Goal: Task Accomplishment & Management: Manage account settings

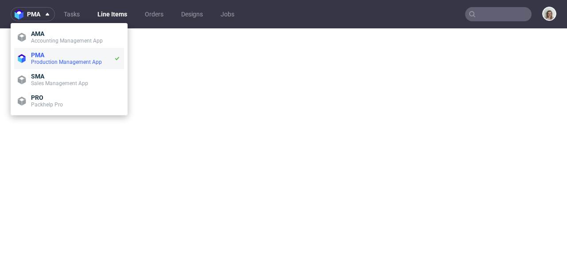
select select "in_progress"
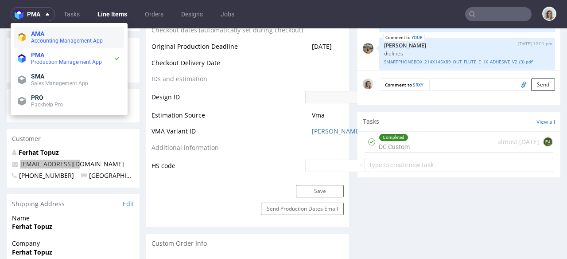
scroll to position [518, 0]
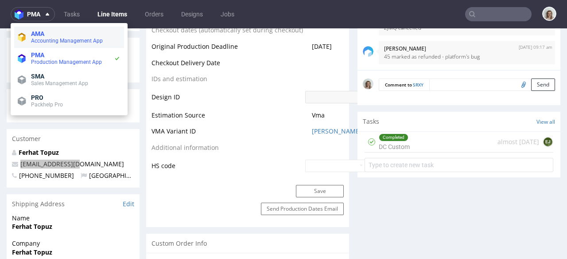
drag, startPoint x: 34, startPoint y: 56, endPoint x: 31, endPoint y: 45, distance: 11.4
click at [34, 55] on span "PMA" at bounding box center [37, 54] width 13 height 7
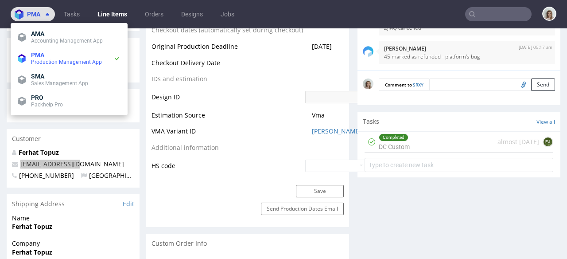
click at [29, 14] on span "pma" at bounding box center [33, 14] width 13 height 6
click at [36, 4] on nav "pma Tasks Line Items Orders Designs Jobs" at bounding box center [283, 14] width 567 height 28
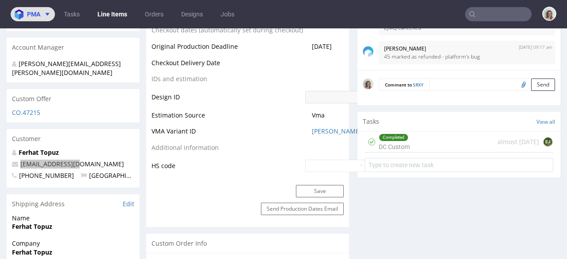
click at [39, 18] on button "pma" at bounding box center [33, 14] width 44 height 14
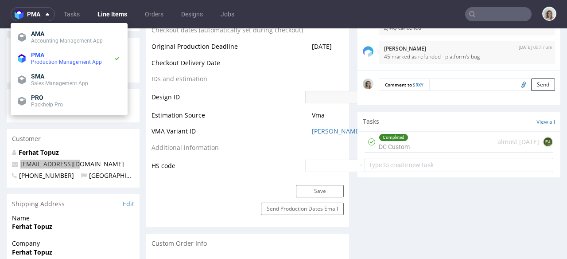
drag, startPoint x: 43, startPoint y: 58, endPoint x: 251, endPoint y: 21, distance: 210.9
click at [45, 57] on div "PMA Production Management App" at bounding box center [72, 58] width 83 height 14
click at [484, 15] on input "text" at bounding box center [498, 14] width 66 height 14
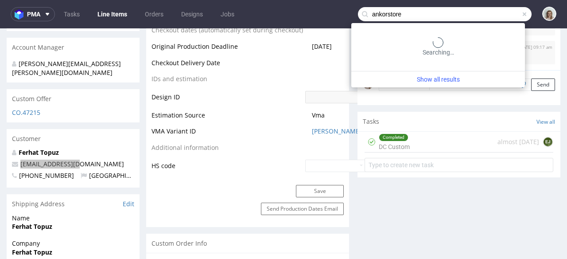
type input "ankorstore"
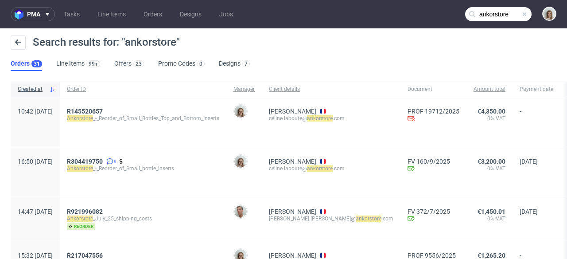
click at [122, 115] on span "Ankorstore _-_Reorder_of_Small_Bottles_Top_and_Bottom_Inserts" at bounding box center [143, 118] width 152 height 7
click at [103, 110] on span "R145520657" at bounding box center [85, 111] width 36 height 7
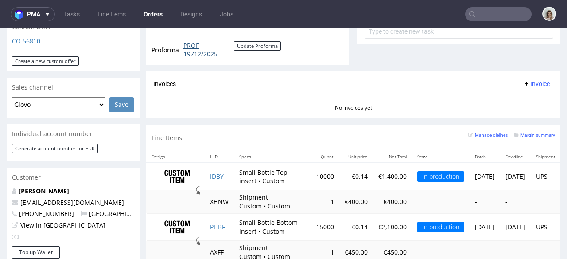
scroll to position [375, 0]
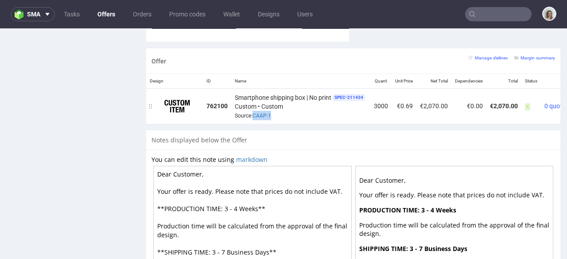
scroll to position [2, 0]
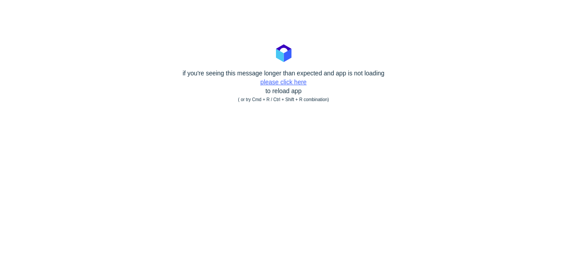
click at [282, 85] on link "please click here" at bounding box center [283, 81] width 46 height 7
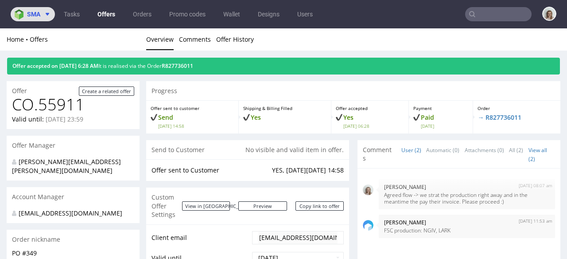
click at [45, 12] on icon at bounding box center [47, 14] width 7 height 7
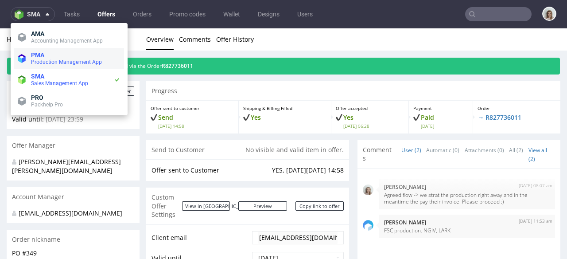
click at [52, 57] on span "PMA" at bounding box center [75, 54] width 89 height 7
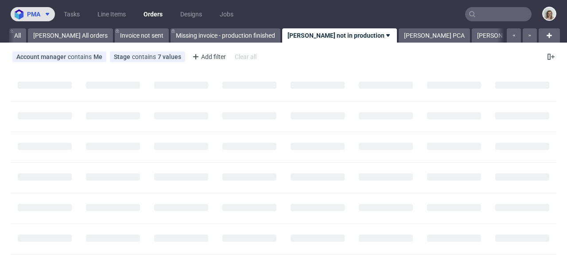
click at [32, 17] on span "pma" at bounding box center [33, 14] width 13 height 6
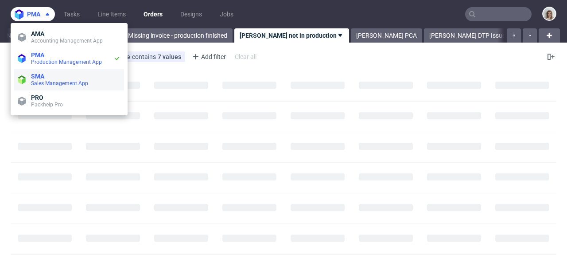
scroll to position [0, 49]
click at [73, 73] on span "SMA" at bounding box center [75, 76] width 89 height 7
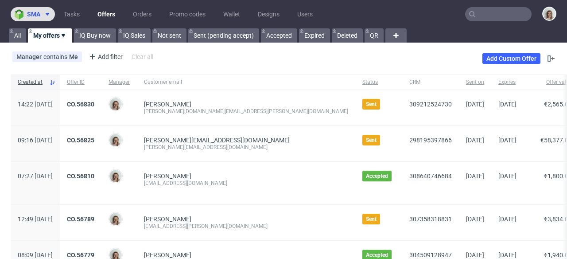
click at [28, 19] on button "sma" at bounding box center [33, 14] width 44 height 14
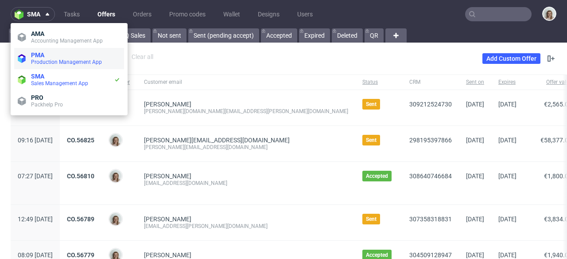
click at [53, 59] on span "Production Management App" at bounding box center [66, 62] width 71 height 6
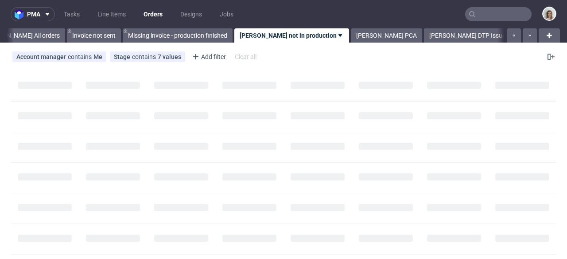
scroll to position [0, 49]
click at [488, 14] on input "text" at bounding box center [498, 14] width 66 height 14
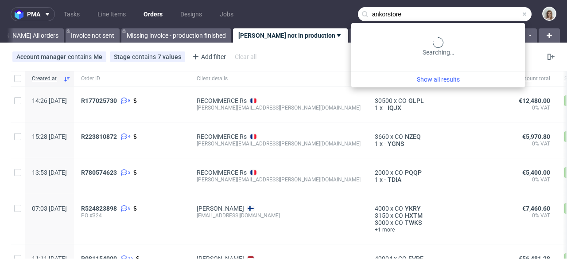
type input "ankorstore"
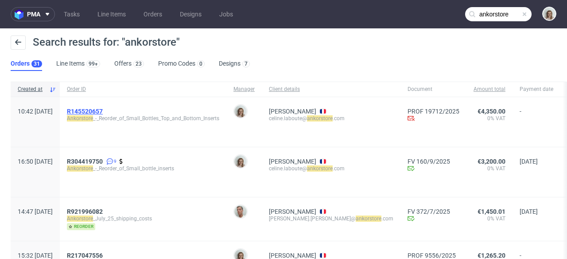
click at [103, 109] on span "R145520657" at bounding box center [85, 111] width 36 height 7
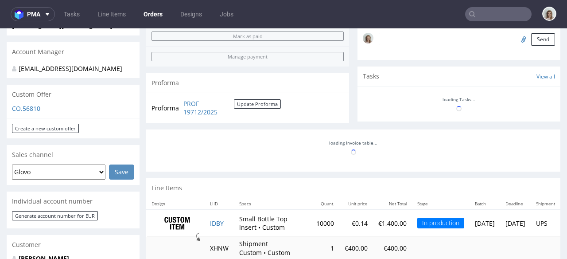
scroll to position [293, 0]
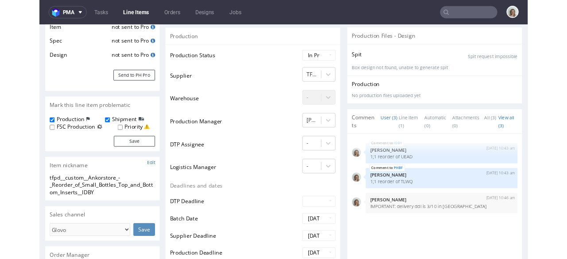
scroll to position [147, 0]
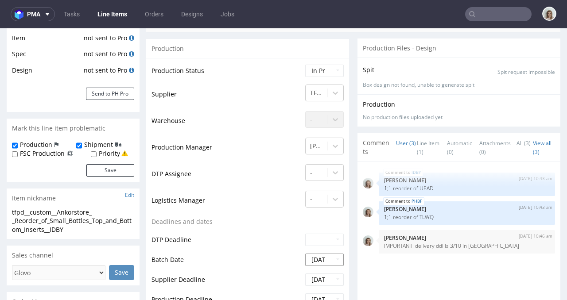
click at [311, 258] on input "[DATE]" at bounding box center [324, 260] width 39 height 12
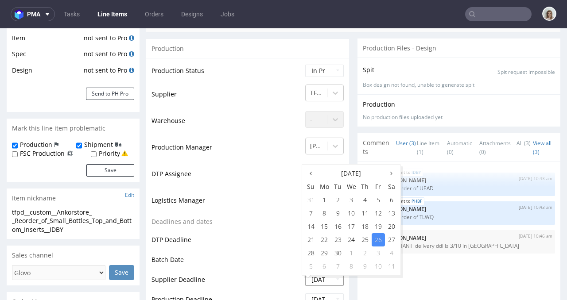
click at [316, 258] on input "[DATE]" at bounding box center [324, 280] width 39 height 12
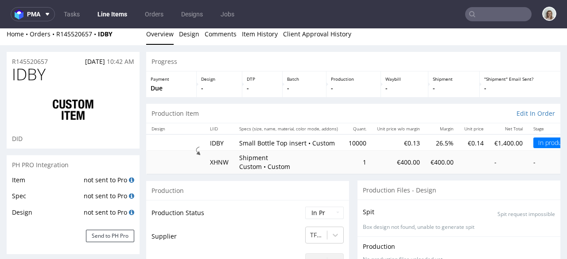
scroll to position [0, 0]
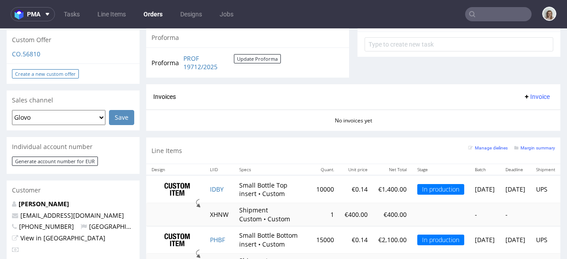
scroll to position [290, 0]
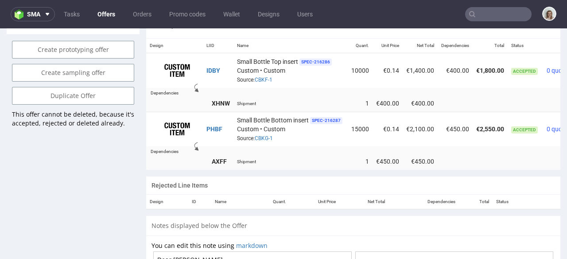
scroll to position [0, 47]
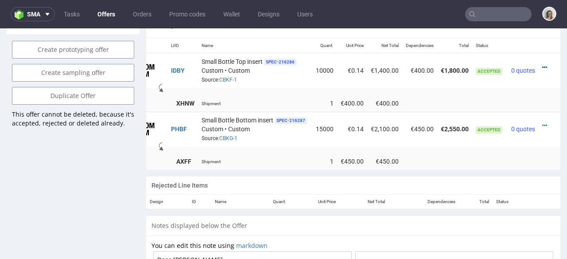
click at [542, 64] on icon at bounding box center [544, 67] width 5 height 6
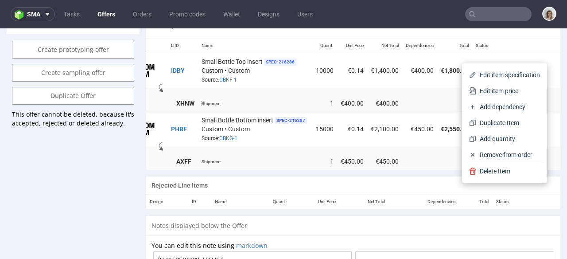
drag, startPoint x: 500, startPoint y: 86, endPoint x: 461, endPoint y: 99, distance: 41.0
click at [500, 86] on span "Edit item price" at bounding box center [508, 90] width 64 height 9
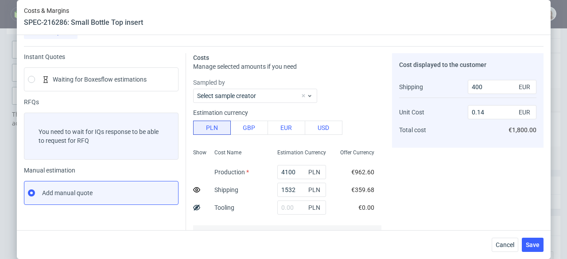
scroll to position [59, 0]
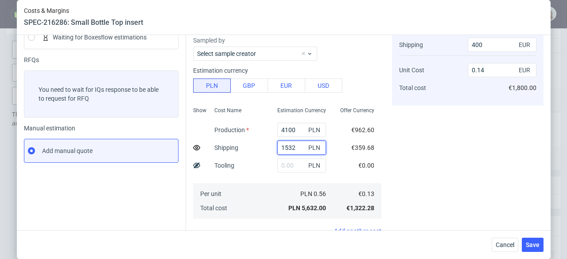
drag, startPoint x: 289, startPoint y: 146, endPoint x: 271, endPoint y: 147, distance: 18.6
click at [277, 147] on input "1532" at bounding box center [301, 147] width 49 height 14
paste input "2338,19"
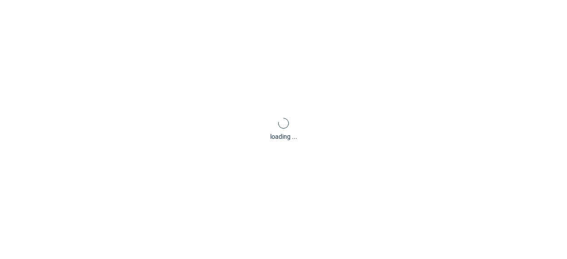
type input "2338.19"
type input "500"
type input "0.15"
type input "2338.19"
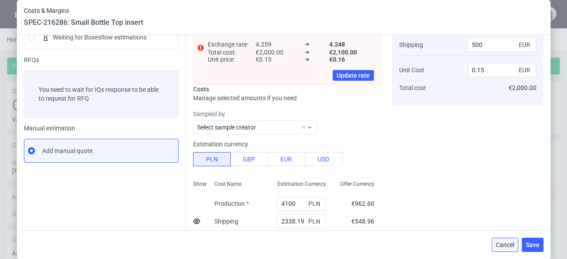
click at [507, 242] on span "Cancel" at bounding box center [504, 244] width 19 height 6
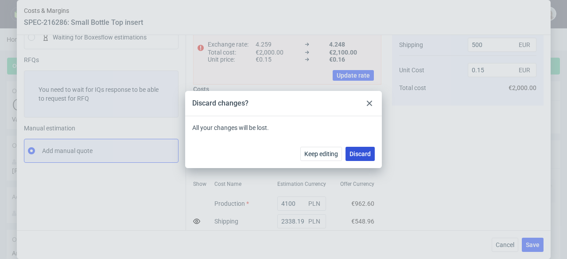
click at [359, 154] on span "Discard" at bounding box center [359, 154] width 21 height 6
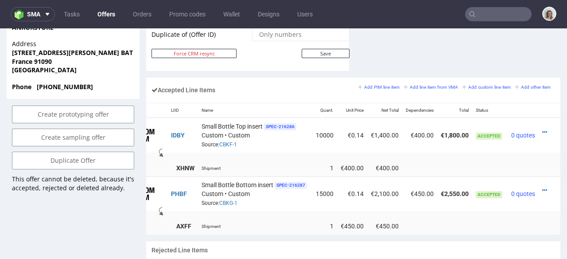
scroll to position [525, 0]
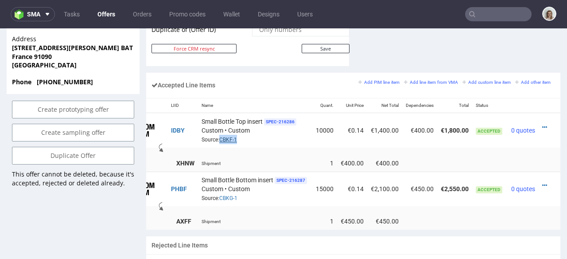
drag, startPoint x: 234, startPoint y: 130, endPoint x: 217, endPoint y: 130, distance: 17.7
click at [217, 130] on div "Small Bottle Top insert SPEC- 216286 Custom • Custom Source: CBKF-1" at bounding box center [254, 129] width 107 height 27
click at [542, 124] on icon at bounding box center [544, 127] width 5 height 6
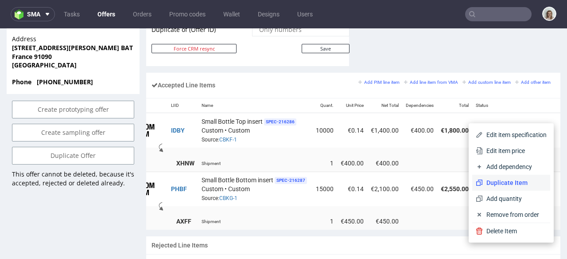
click at [499, 181] on span "Duplicate Item" at bounding box center [515, 182] width 64 height 9
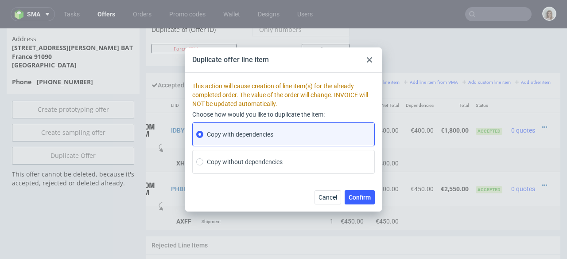
click at [370, 57] on div at bounding box center [369, 59] width 11 height 11
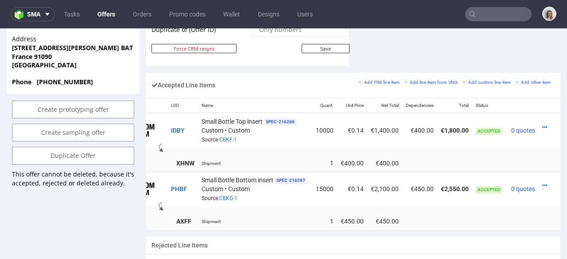
scroll to position [0, 47]
click at [542, 124] on icon at bounding box center [544, 127] width 5 height 6
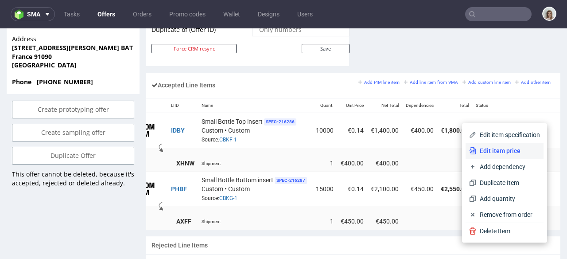
click at [493, 151] on span "Edit item price" at bounding box center [508, 150] width 64 height 9
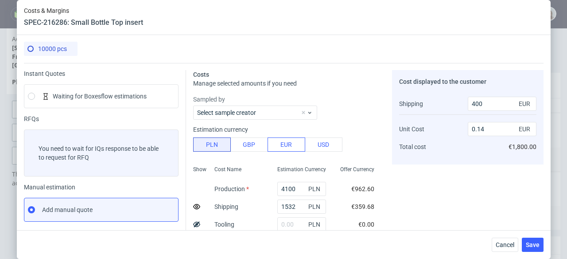
scroll to position [0, 0]
drag, startPoint x: 286, startPoint y: 203, endPoint x: 298, endPoint y: 206, distance: 11.5
click at [298, 206] on div "1532 PLN" at bounding box center [301, 207] width 49 height 14
paste input "2338,19"
type input "2338.19"
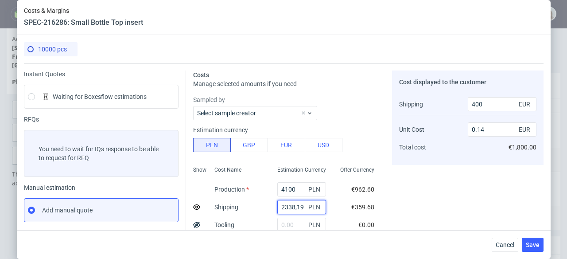
type input "500"
type input "0.15"
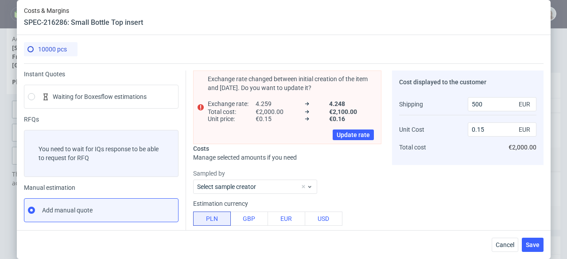
type input "2338.19"
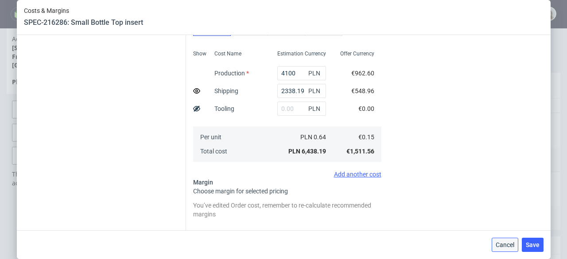
click at [509, 244] on span "Cancel" at bounding box center [504, 244] width 19 height 6
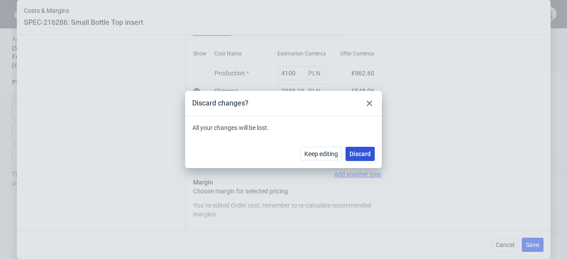
click at [360, 156] on span "Discard" at bounding box center [359, 154] width 21 height 6
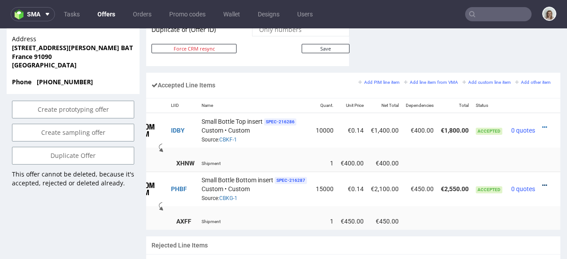
click at [542, 182] on icon at bounding box center [544, 185] width 5 height 6
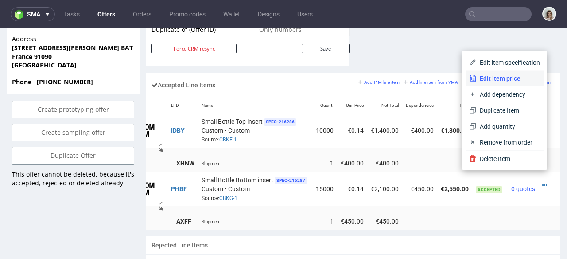
click at [495, 75] on span "Edit item price" at bounding box center [508, 78] width 64 height 9
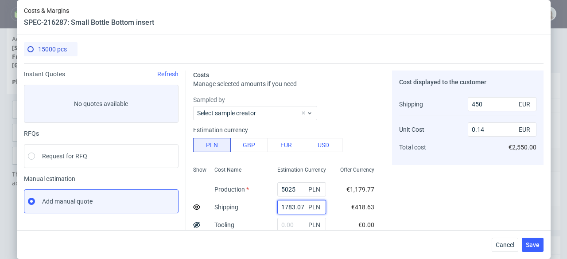
drag, startPoint x: 296, startPoint y: 206, endPoint x: 260, endPoint y: 206, distance: 35.4
click at [260, 206] on div "Show Cost Name Production Shipping Tooling Per unit Total cost Estimation Curre…" at bounding box center [287, 220] width 188 height 117
paste input "2763,31"
type input "2763.31"
type input "600"
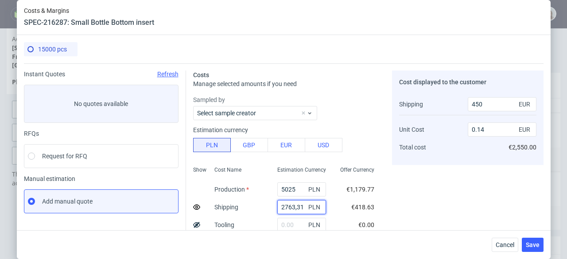
type input "0.15"
type input "2763.31"
click at [506, 244] on span "Cancel" at bounding box center [504, 244] width 19 height 6
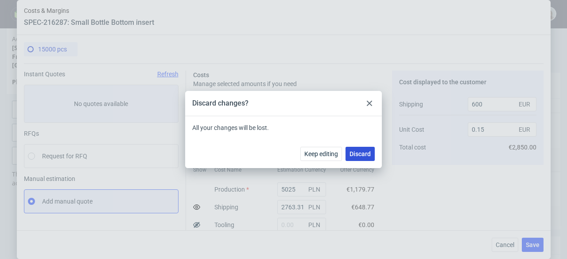
click at [360, 151] on span "Discard" at bounding box center [359, 154] width 21 height 6
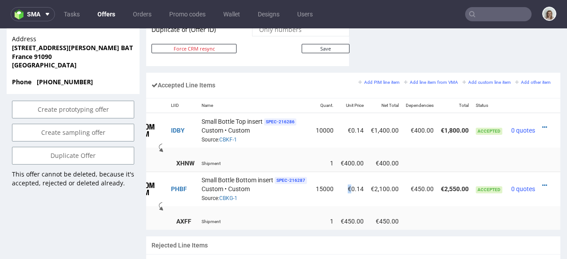
click at [337, 177] on td "€0.14" at bounding box center [352, 188] width 30 height 35
copy td "€"
click at [542, 182] on icon at bounding box center [544, 185] width 5 height 6
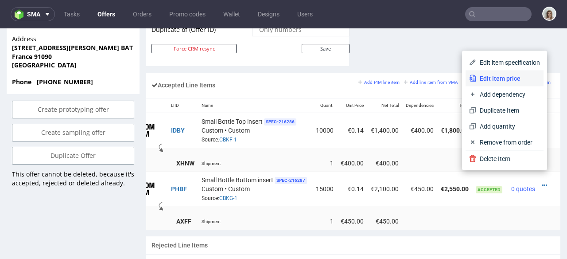
click at [482, 77] on span "Edit item price" at bounding box center [508, 78] width 64 height 9
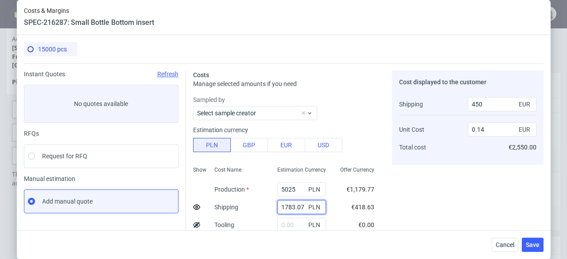
drag, startPoint x: 295, startPoint y: 206, endPoint x: 264, endPoint y: 206, distance: 30.5
click at [270, 206] on div "1783.07 PLN" at bounding box center [301, 207] width 63 height 18
paste input "2763,31"
type input "2763.31"
type input "600"
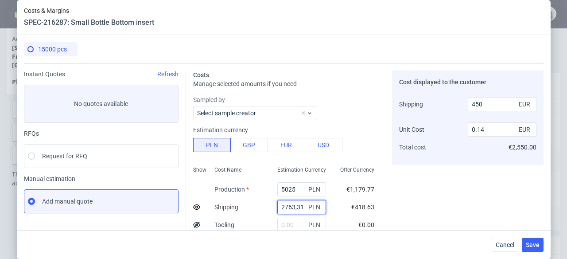
type input "0.15"
type input "2763.31"
click at [504, 242] on span "Cancel" at bounding box center [504, 244] width 19 height 6
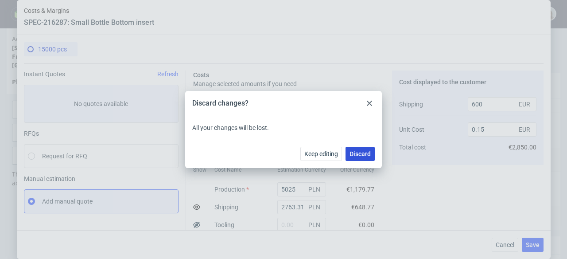
click at [367, 151] on span "Discard" at bounding box center [359, 154] width 21 height 6
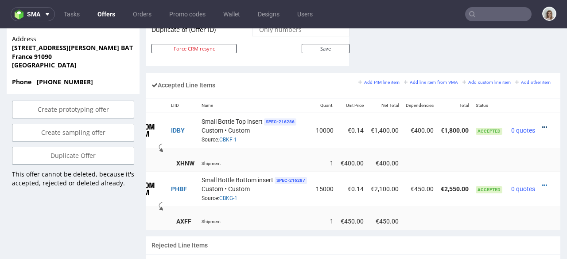
click at [542, 124] on icon at bounding box center [544, 127] width 5 height 6
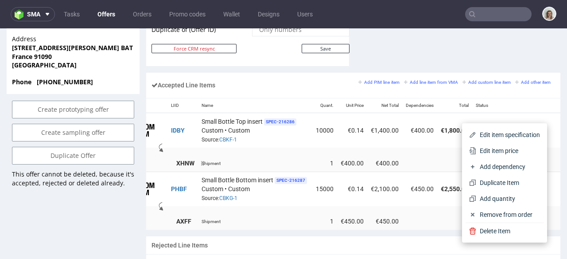
drag, startPoint x: 486, startPoint y: 149, endPoint x: 441, endPoint y: 150, distance: 44.7
click at [485, 149] on span "Edit item price" at bounding box center [508, 150] width 64 height 9
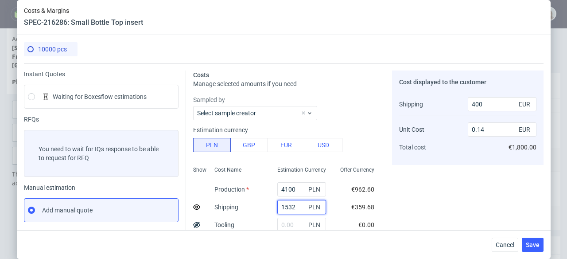
drag, startPoint x: 288, startPoint y: 208, endPoint x: 267, endPoint y: 208, distance: 21.3
click at [270, 208] on div "1532 PLN" at bounding box center [301, 207] width 63 height 18
paste input "2338,19"
type input "2338.19"
type input "500"
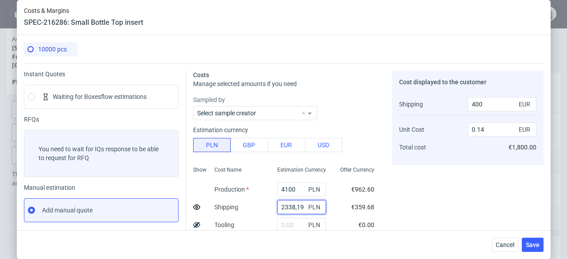
type input "0.15"
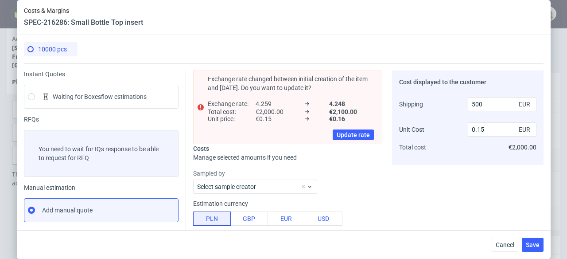
type input "2338.19"
click at [507, 248] on button "Cancel" at bounding box center [504, 244] width 27 height 14
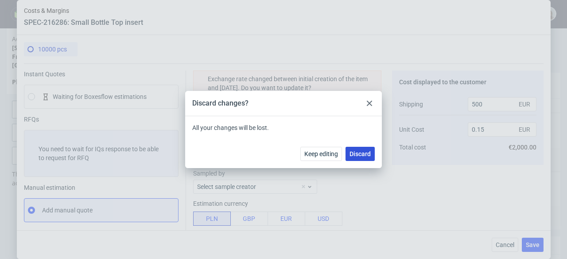
click at [370, 155] on span "Discard" at bounding box center [359, 154] width 21 height 6
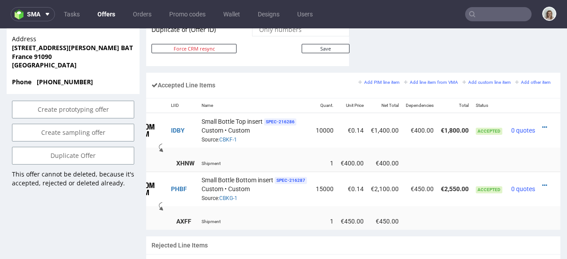
click at [509, 12] on input "text" at bounding box center [498, 14] width 66 height 14
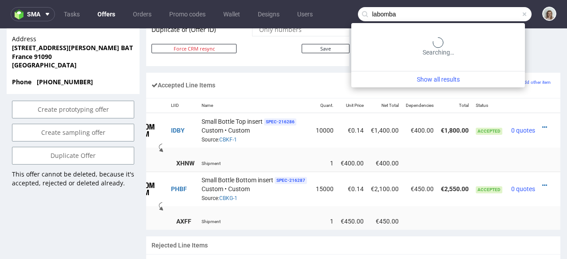
type input "labomba"
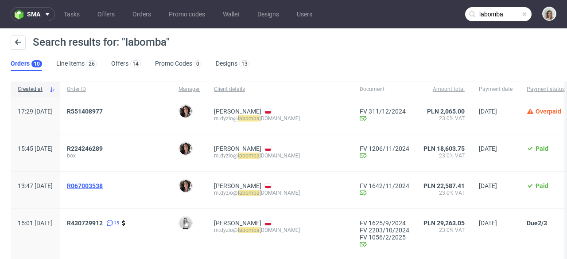
click at [103, 186] on span "R067003538" at bounding box center [85, 185] width 36 height 7
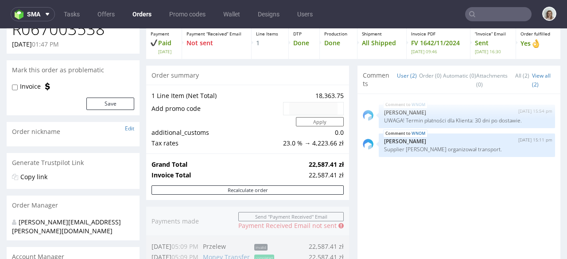
scroll to position [99, 0]
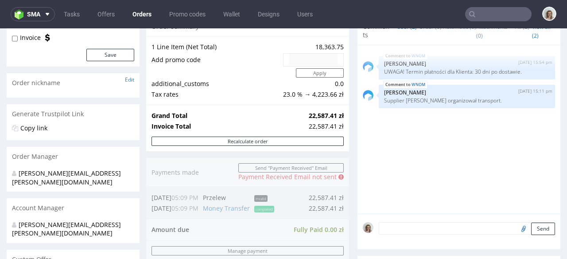
type input "labomba"
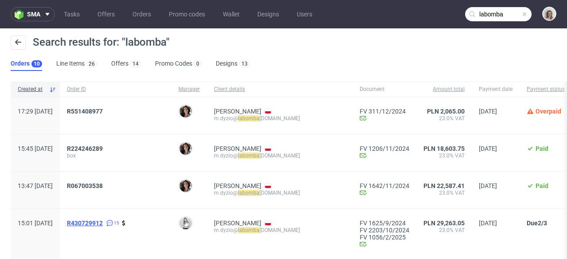
click at [103, 222] on span "R430729912" at bounding box center [85, 222] width 36 height 7
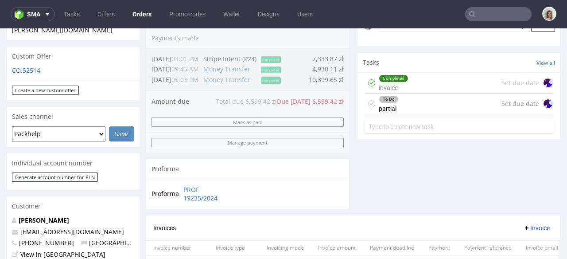
scroll to position [285, 0]
